Goal: Obtain resource: Obtain resource

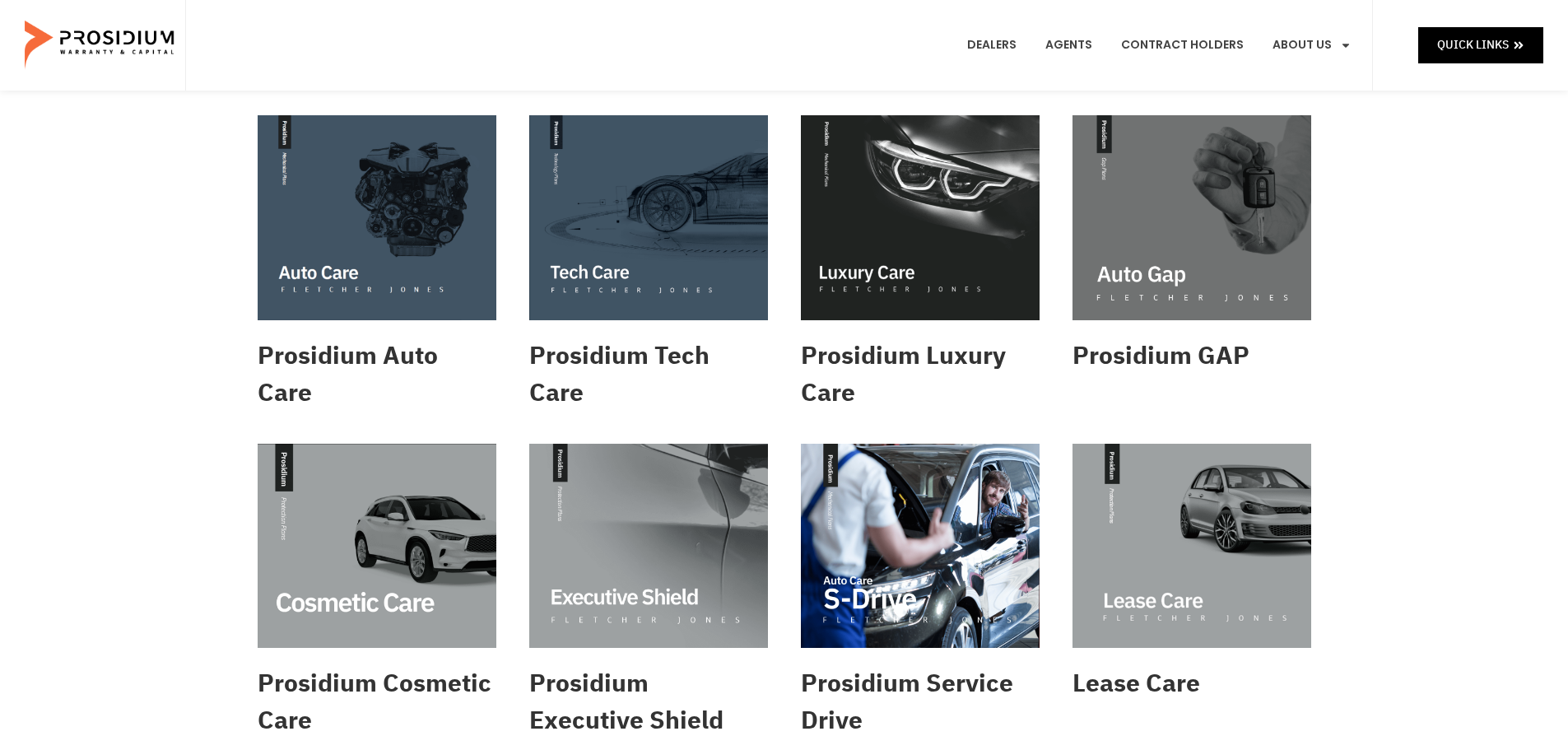
click at [395, 211] on img at bounding box center [376, 217] width 239 height 205
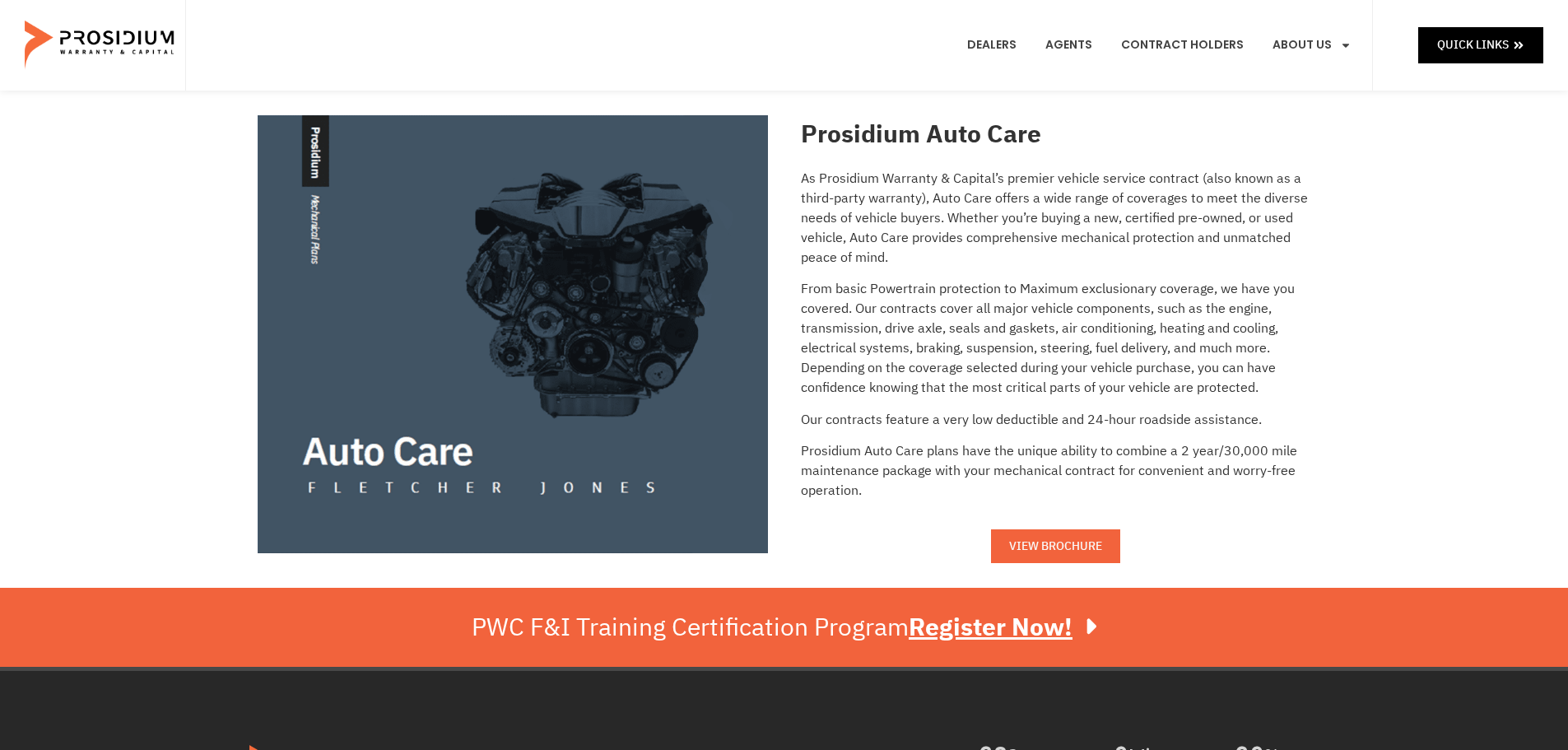
click at [1058, 544] on span "VIEW BROCHURE" at bounding box center [1055, 546] width 93 height 21
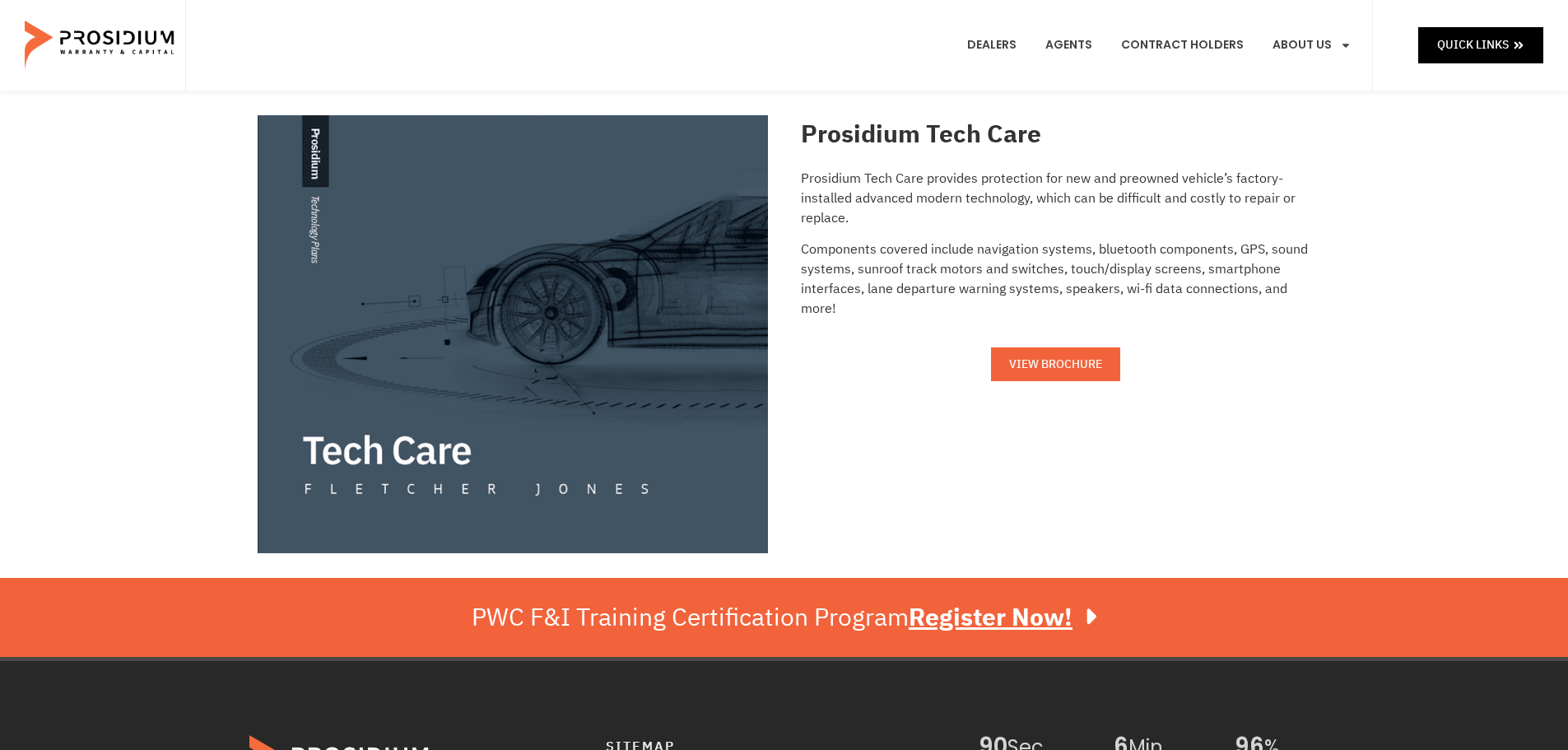
click at [1051, 360] on span "VIEW BROCHURE" at bounding box center [1055, 364] width 93 height 21
